Goal: Task Accomplishment & Management: Manage account settings

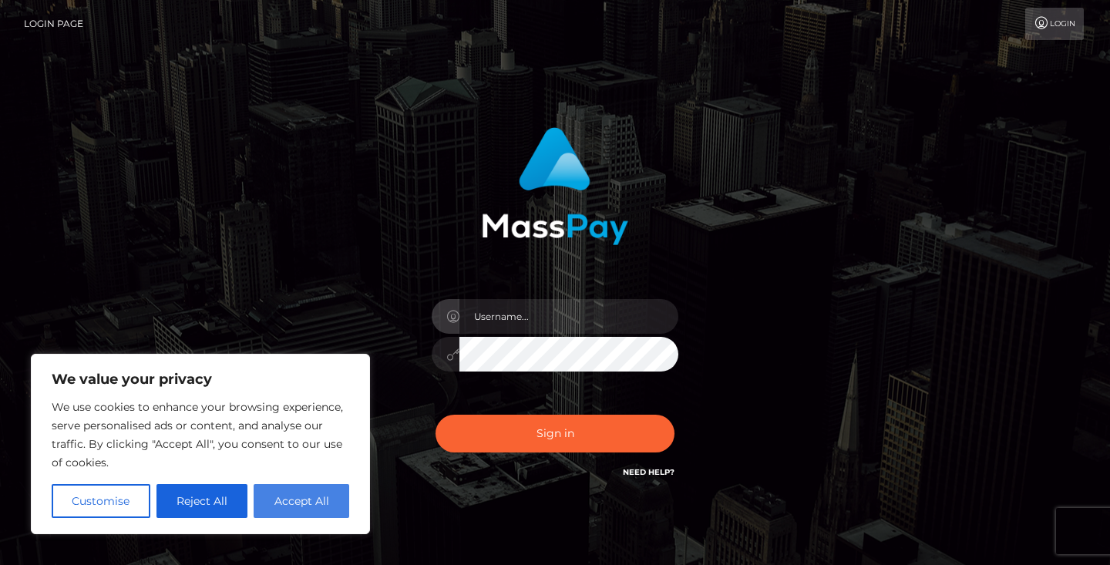
click at [289, 497] on button "Accept All" at bounding box center [302, 501] width 96 height 34
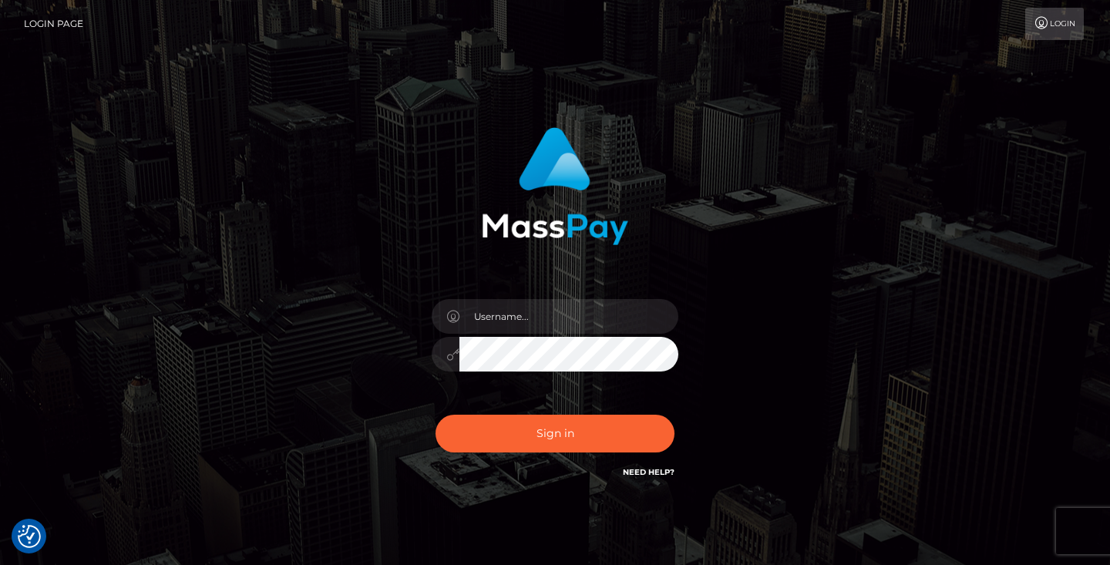
checkbox input "true"
click at [543, 317] on input "text" at bounding box center [568, 316] width 219 height 35
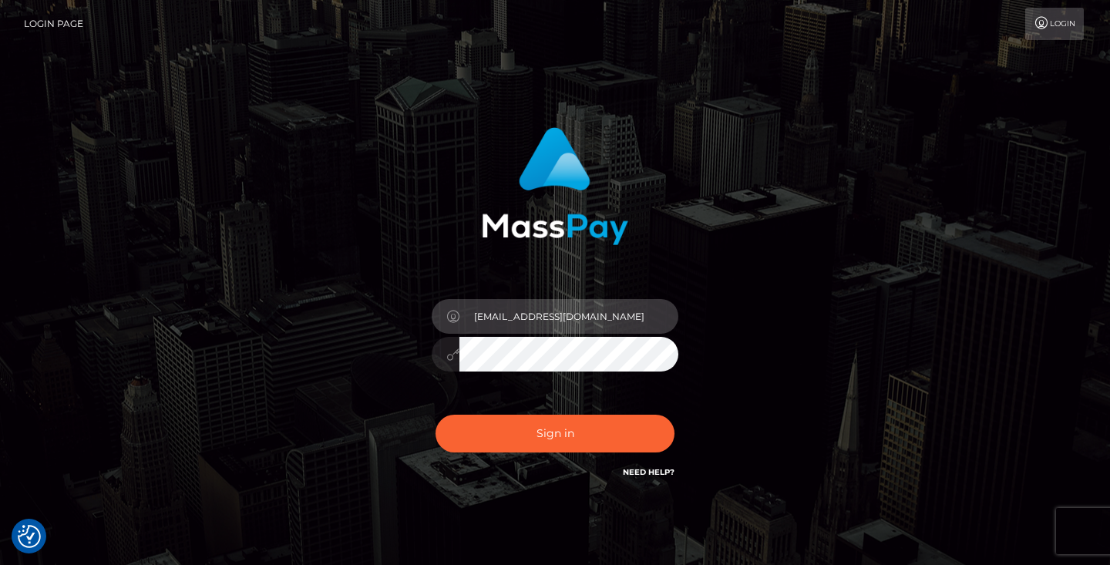
type input "[EMAIL_ADDRESS][DOMAIN_NAME]"
click at [555, 433] on button "Sign in" at bounding box center [555, 434] width 239 height 38
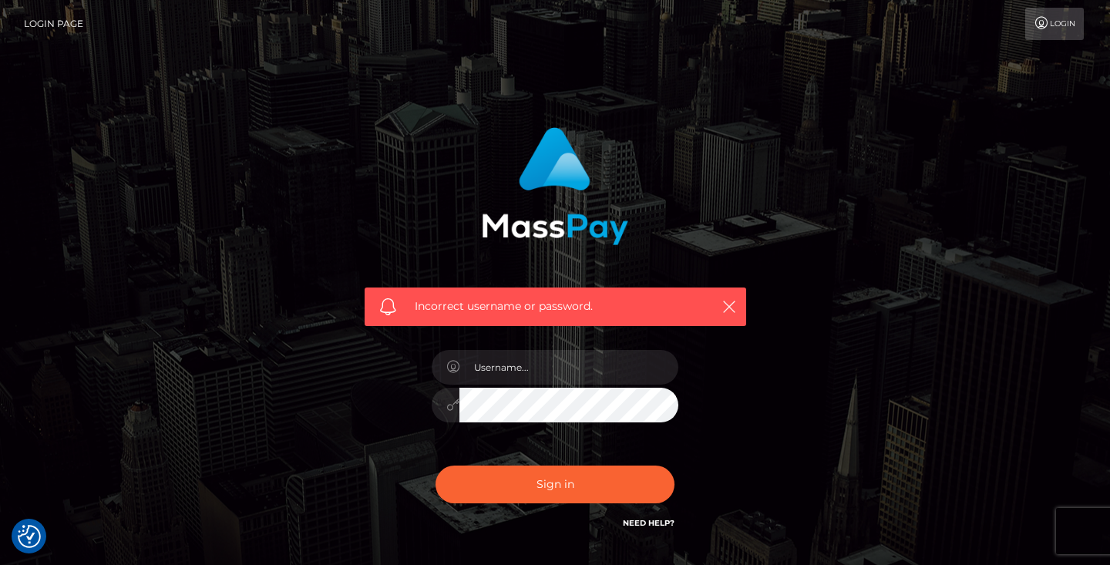
scroll to position [50, 0]
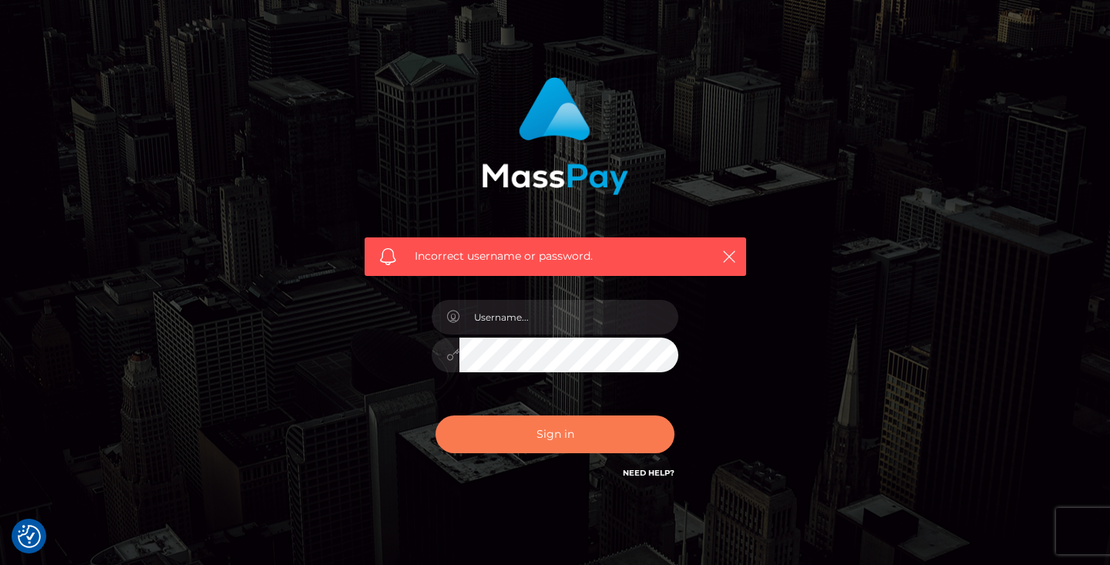
click at [564, 439] on button "Sign in" at bounding box center [555, 435] width 239 height 38
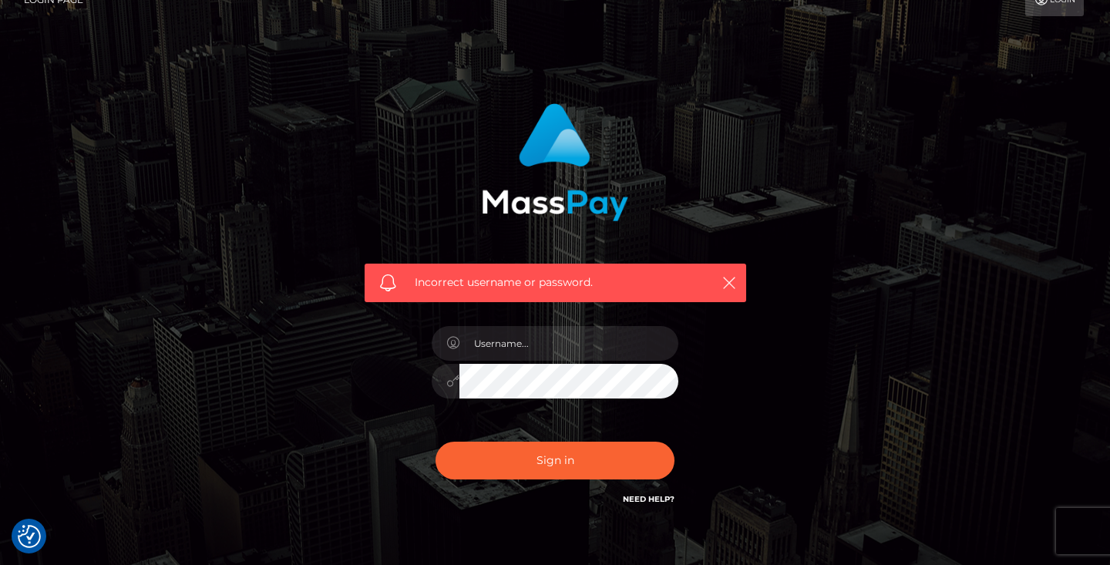
checkbox input "true"
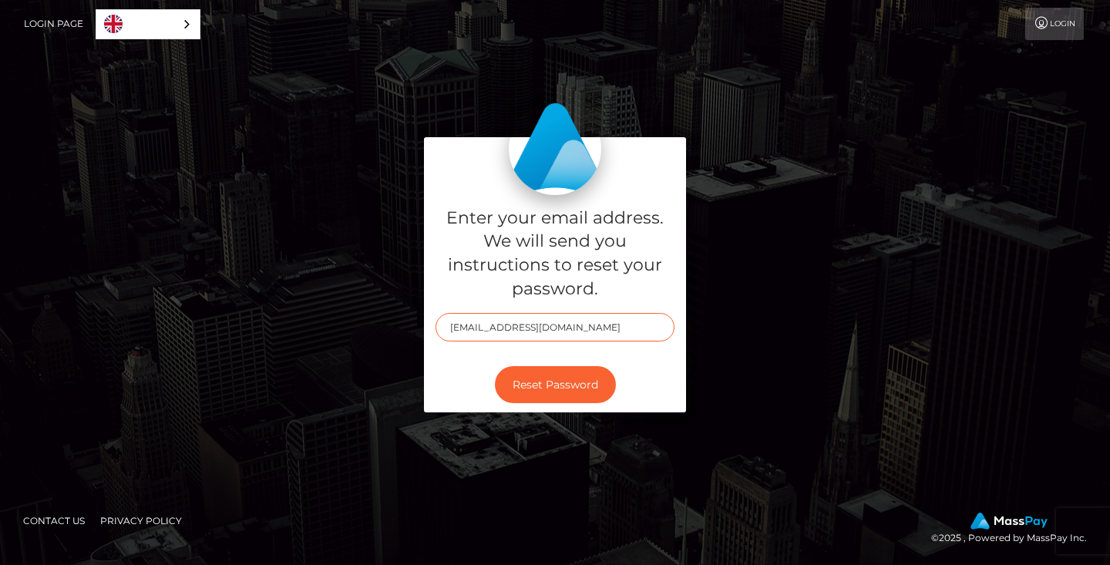
type input "[EMAIL_ADDRESS][DOMAIN_NAME]"
click at [555, 383] on button "Reset Password" at bounding box center [555, 385] width 121 height 38
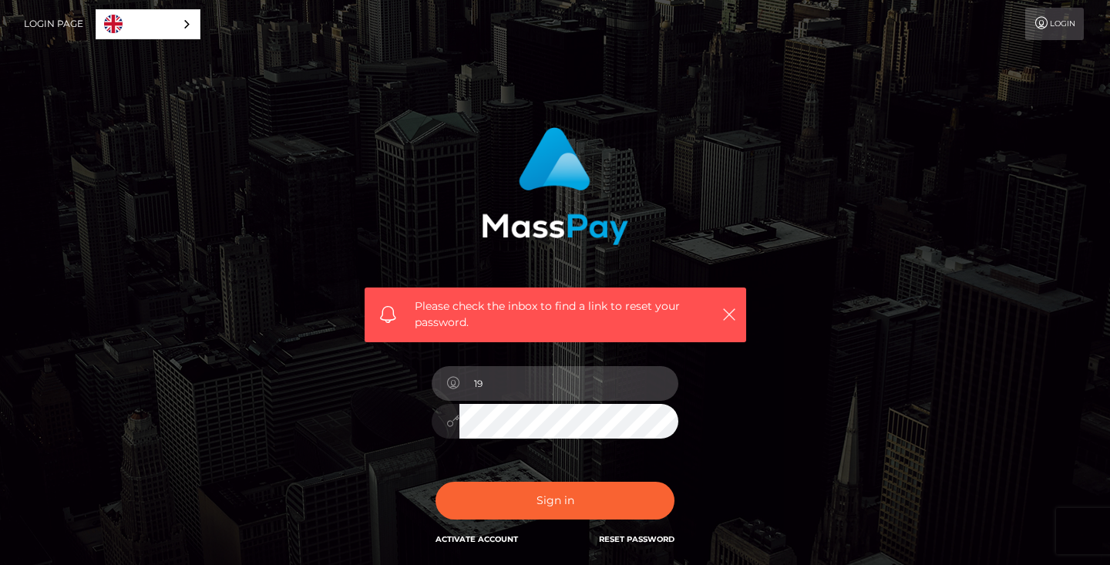
type input "1"
type input "[EMAIL_ADDRESS][DOMAIN_NAME]"
click at [555, 500] on button "Sign in" at bounding box center [555, 501] width 239 height 38
